Goal: Task Accomplishment & Management: Complete application form

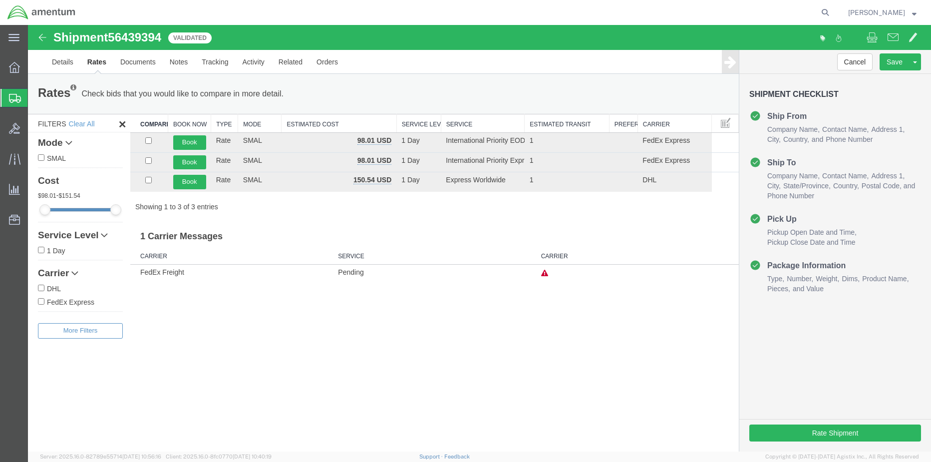
click at [0, 0] on span "Create Shipment" at bounding box center [0, 0] width 0 height 0
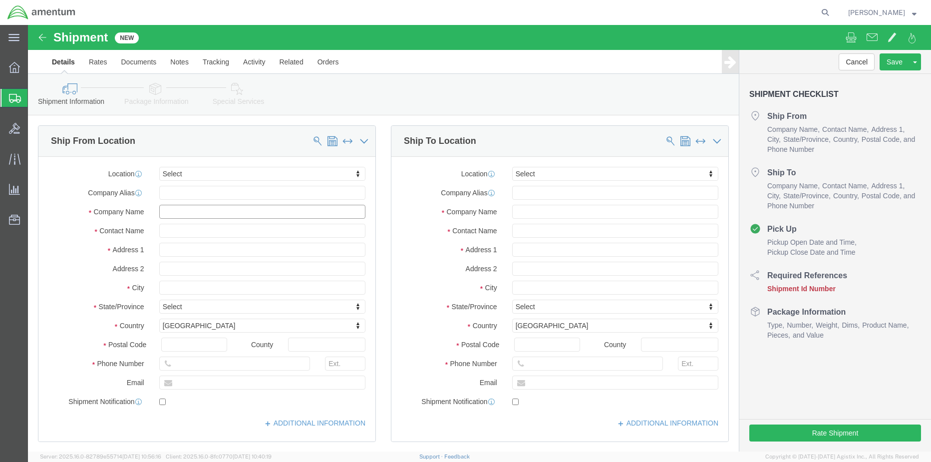
click input "text"
type input "5"
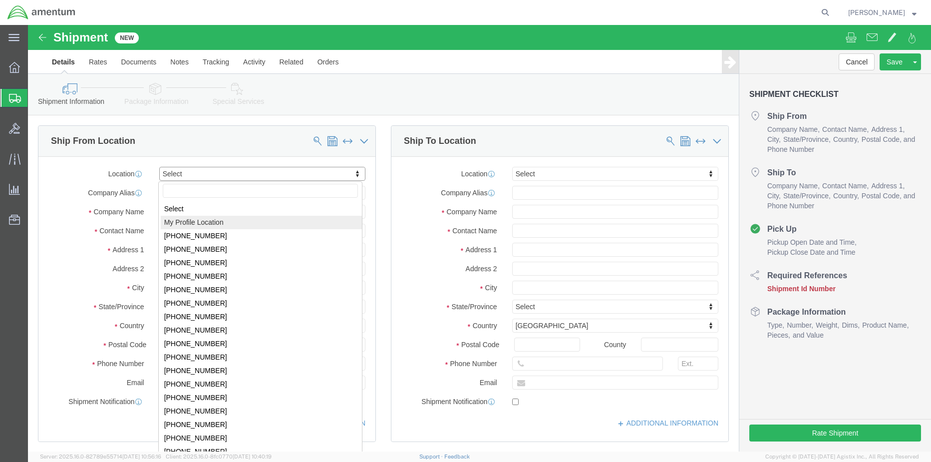
select select "MYPROFILE"
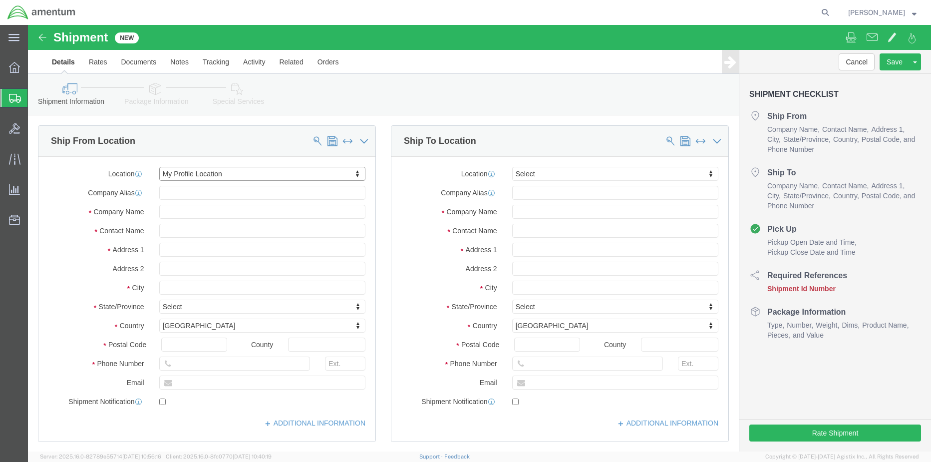
select select "[GEOGRAPHIC_DATA]"
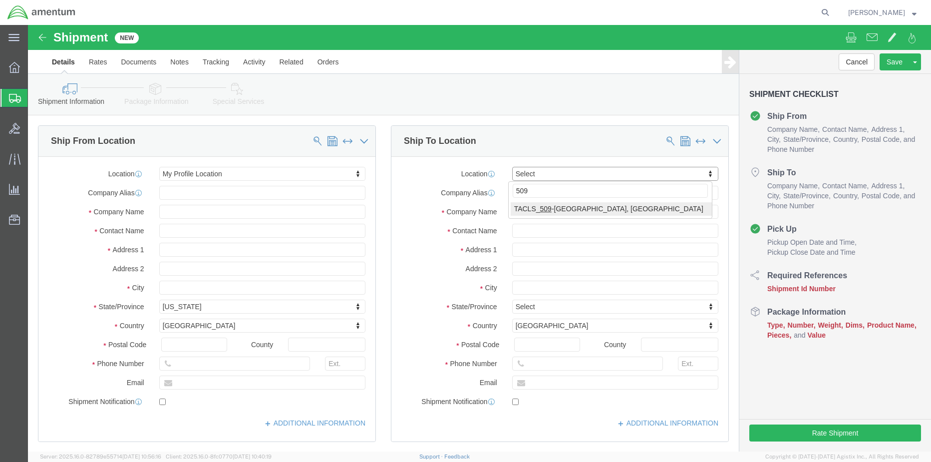
type input "509"
select select "42689"
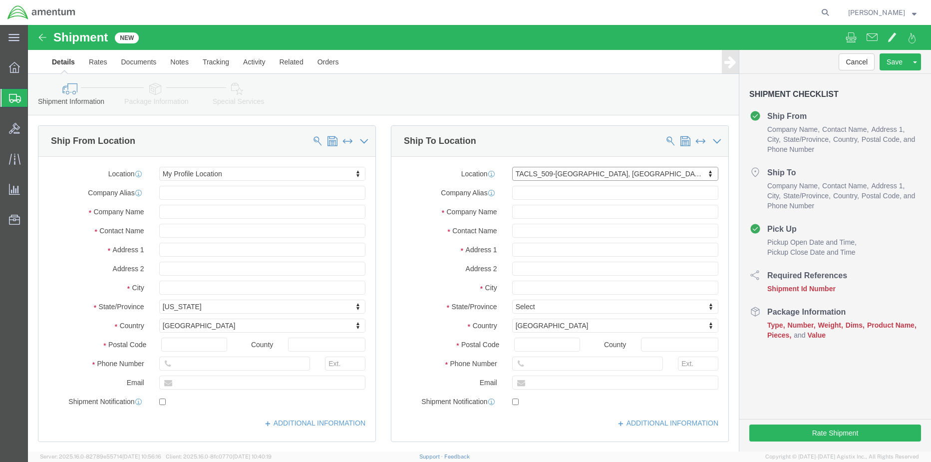
select select "AZ"
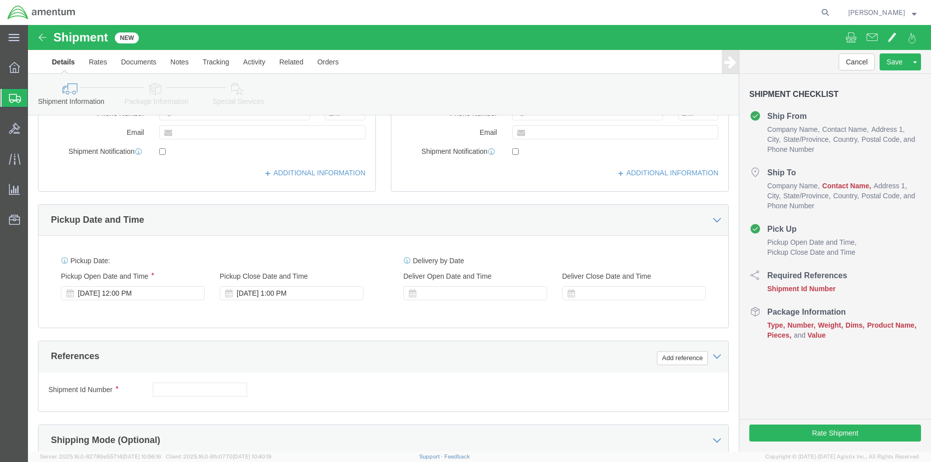
scroll to position [400, 0]
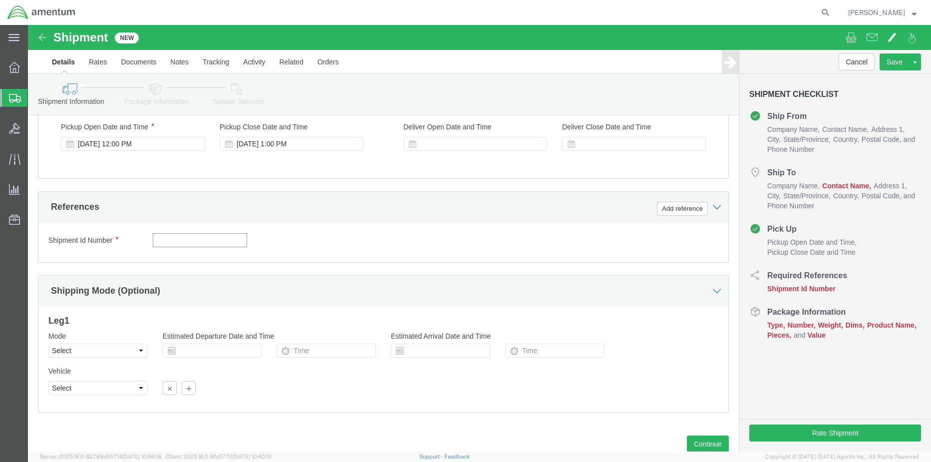
drag, startPoint x: 133, startPoint y: 217, endPoint x: 136, endPoint y: 222, distance: 5.6
click input "text"
click input "4857.0.1002.00.00.00.000.FRE"
drag, startPoint x: 212, startPoint y: 213, endPoint x: 28, endPoint y: 183, distance: 185.7
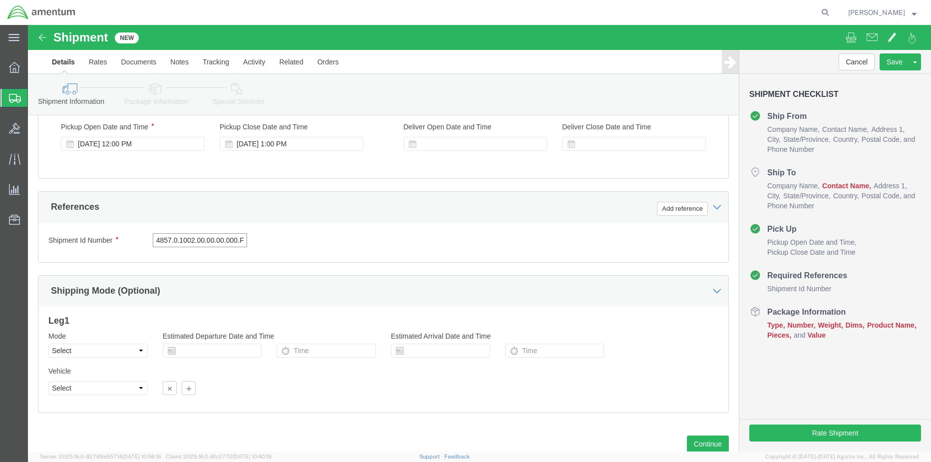
click div "Shipment Id Number 4857.0.1002.00.00.00.000.FRE Select Account Type Activity ID…"
type input "E"
click input "text"
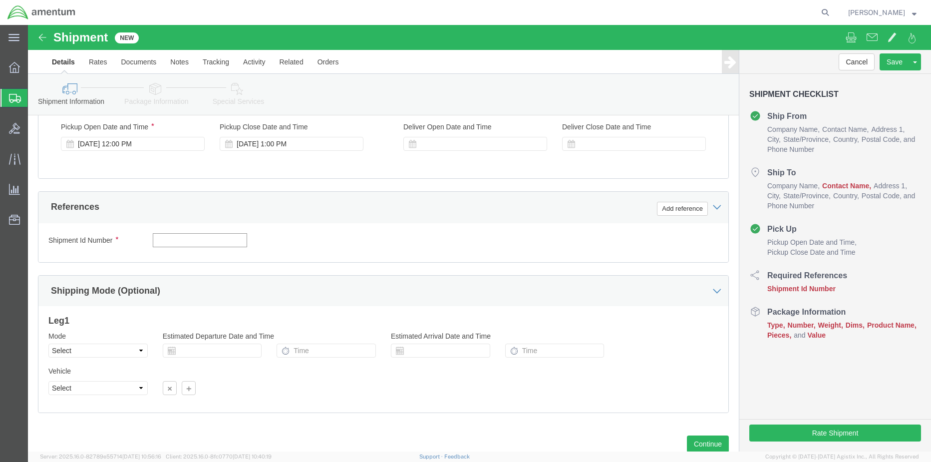
click input "text"
paste input "4857.1.2103.00.00.00.000.FRE"
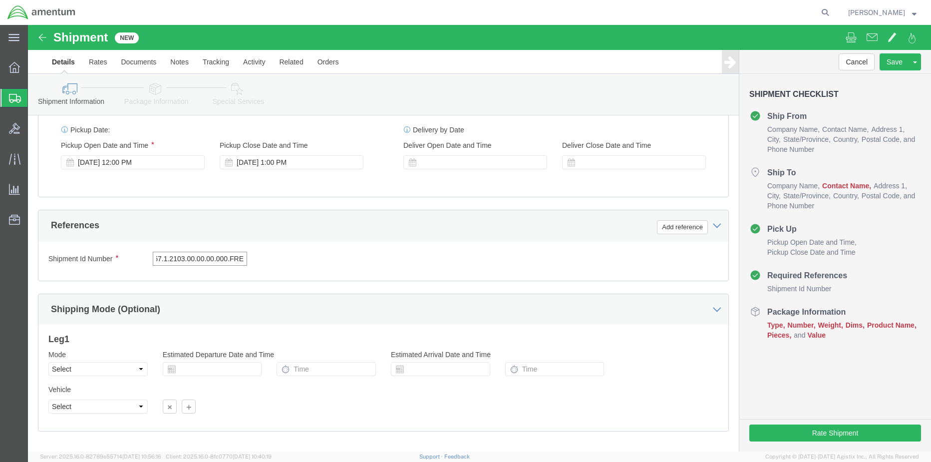
type input "4857.1.2103.00.00.00.000.FRE"
click icon
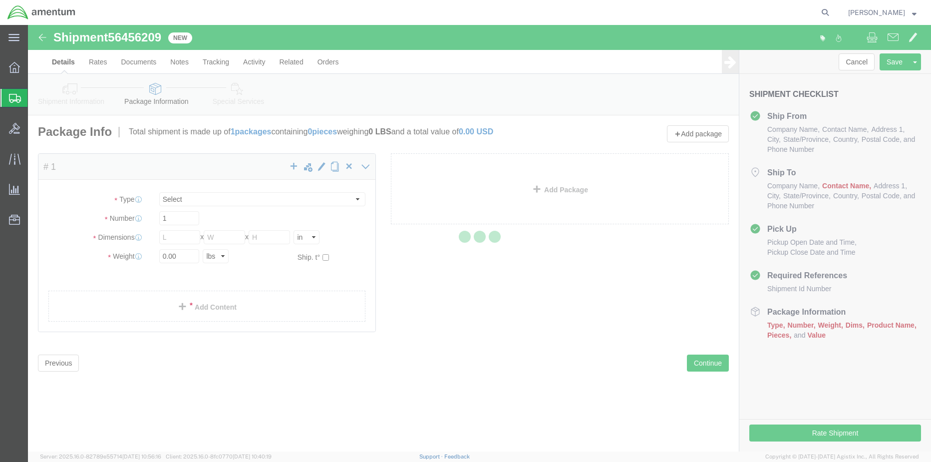
select select "CBOX"
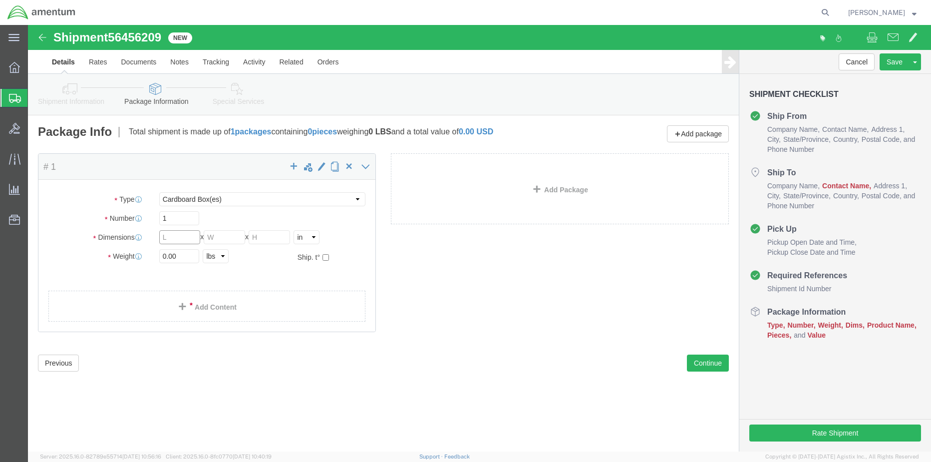
click input "text"
type input "30"
type input "20"
type input "6"
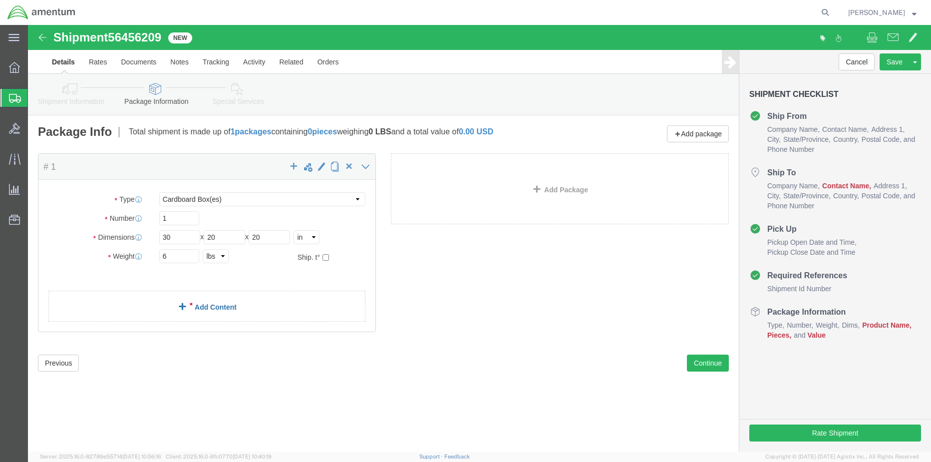
click link "Add Content"
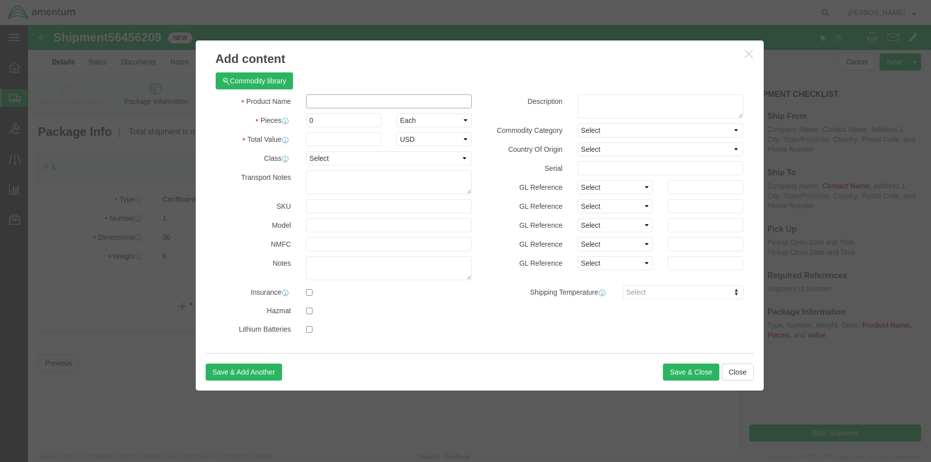
click input "text"
type input "empty box"
click input "0"
type input "1"
click input "text"
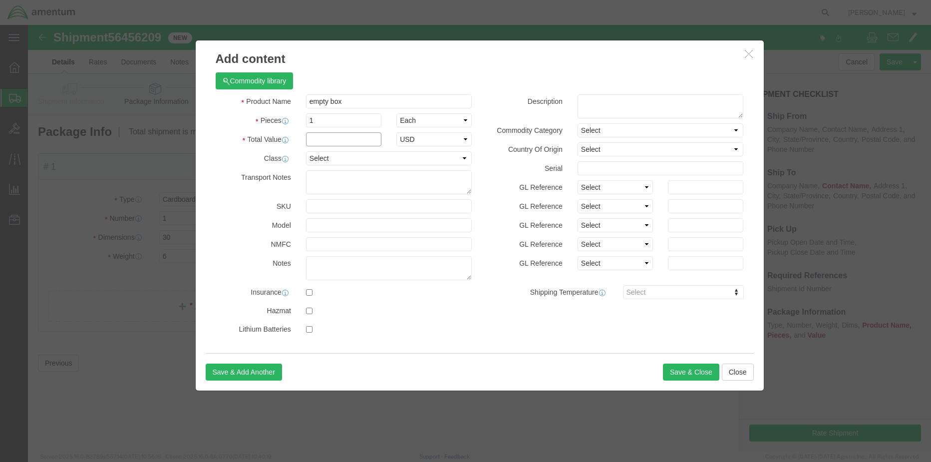
drag, startPoint x: 293, startPoint y: 111, endPoint x: 299, endPoint y: 107, distance: 7.2
click input "text"
type input "8.00"
select select "USD"
click button "Save & Close"
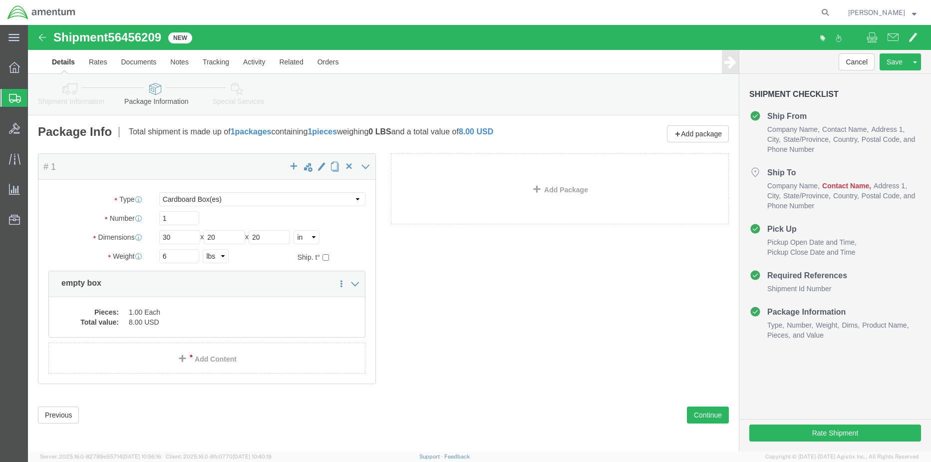
click icon
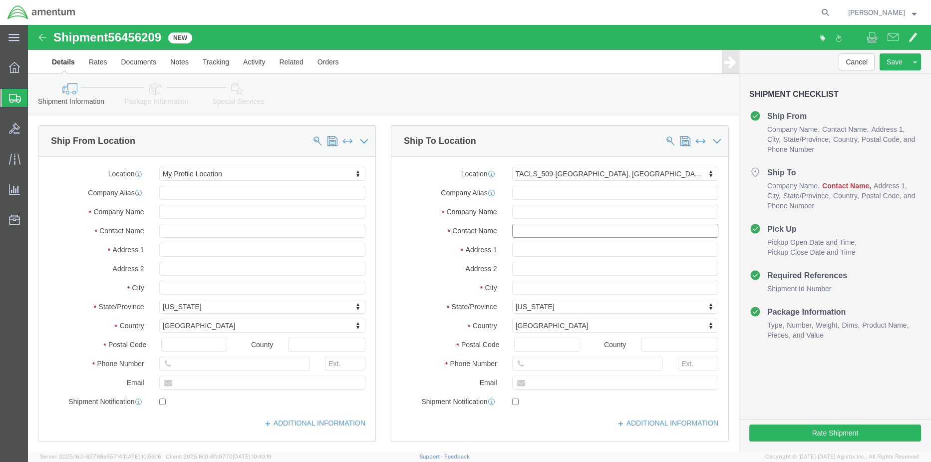
click input "text"
type input "t"
type input "[PERSON_NAME]"
drag, startPoint x: 573, startPoint y: 340, endPoint x: 431, endPoint y: 332, distance: 143.1
click div "Phone Number"
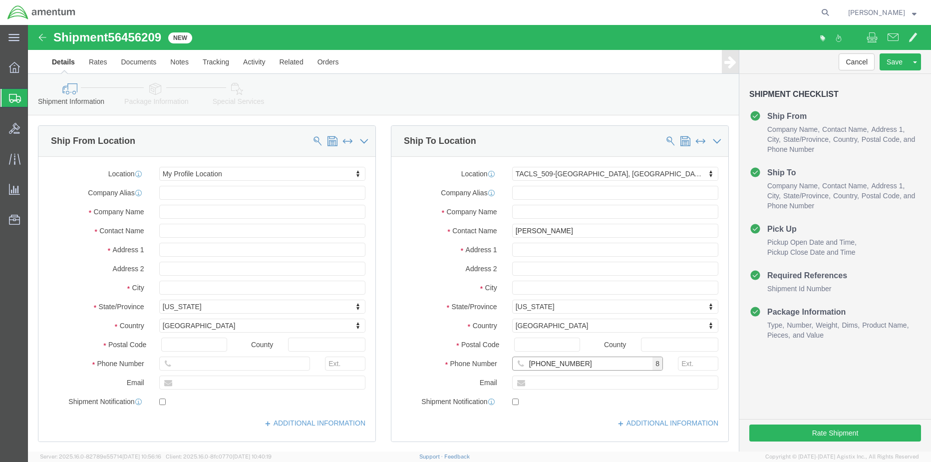
type input "[PHONE_NUMBER]"
click button "Rate Shipment"
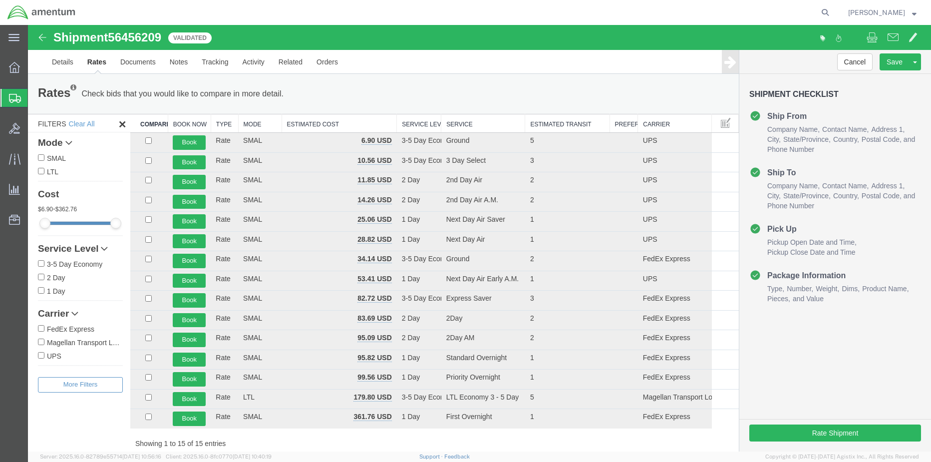
click at [39, 329] on input "FedEx Express" at bounding box center [41, 328] width 6 height 6
checkbox input "true"
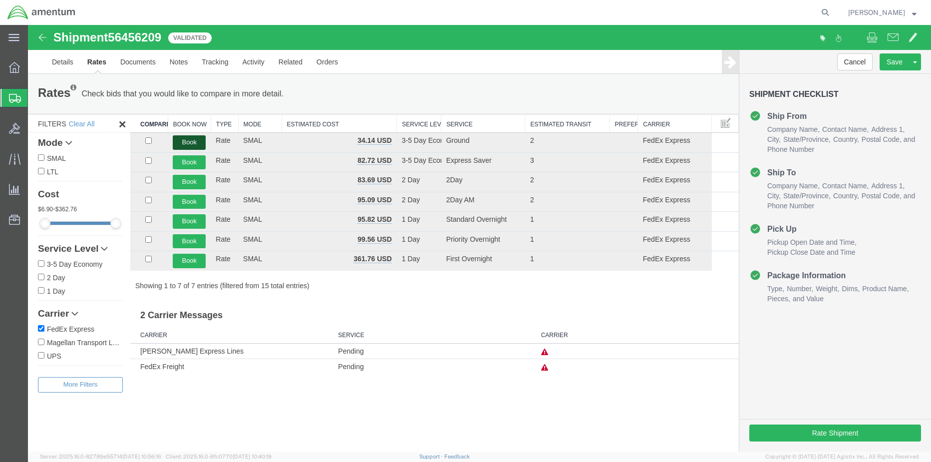
click at [199, 141] on button "Book" at bounding box center [189, 142] width 33 height 14
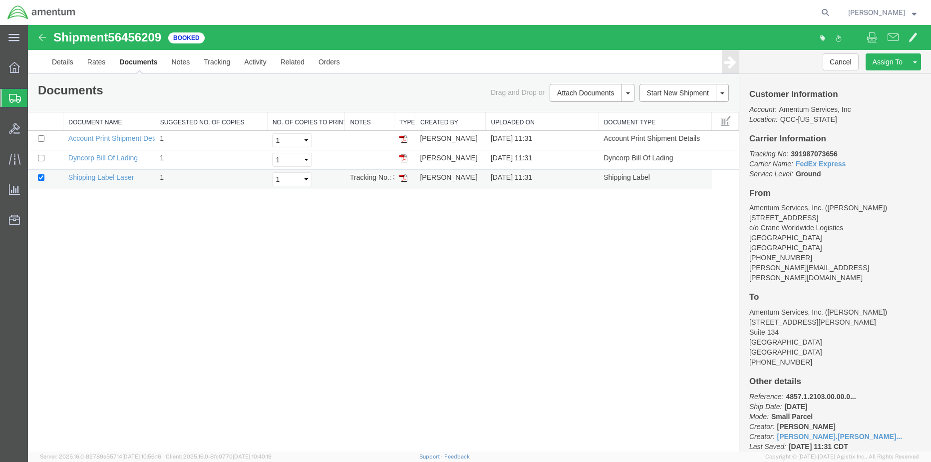
click at [404, 177] on img at bounding box center [404, 178] width 8 height 8
click at [807, 152] on b "391987073656" at bounding box center [814, 154] width 46 height 8
copy b "391987073656"
